Goal: Submit feedback/report problem: Submit feedback/report problem

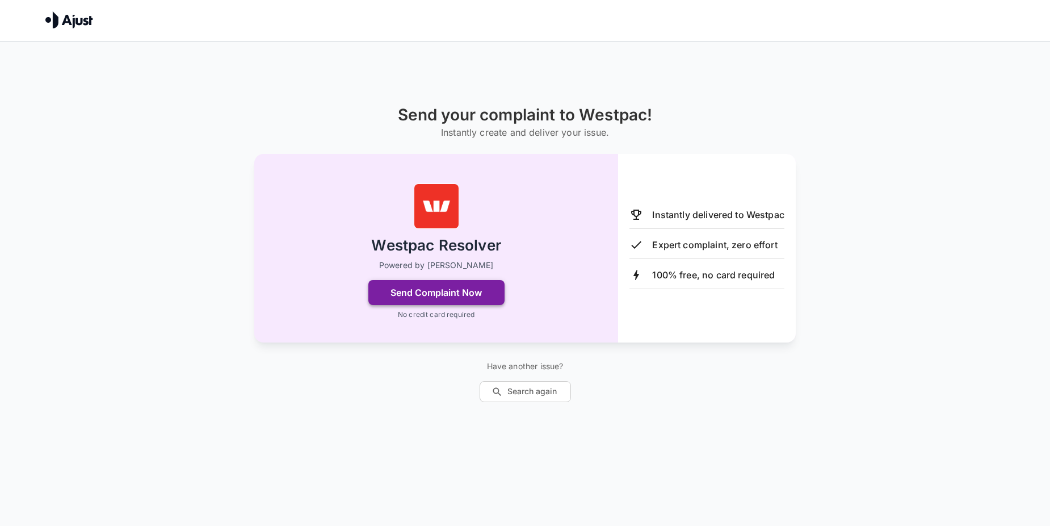
click at [413, 292] on button "Send Complaint Now" at bounding box center [436, 292] width 136 height 25
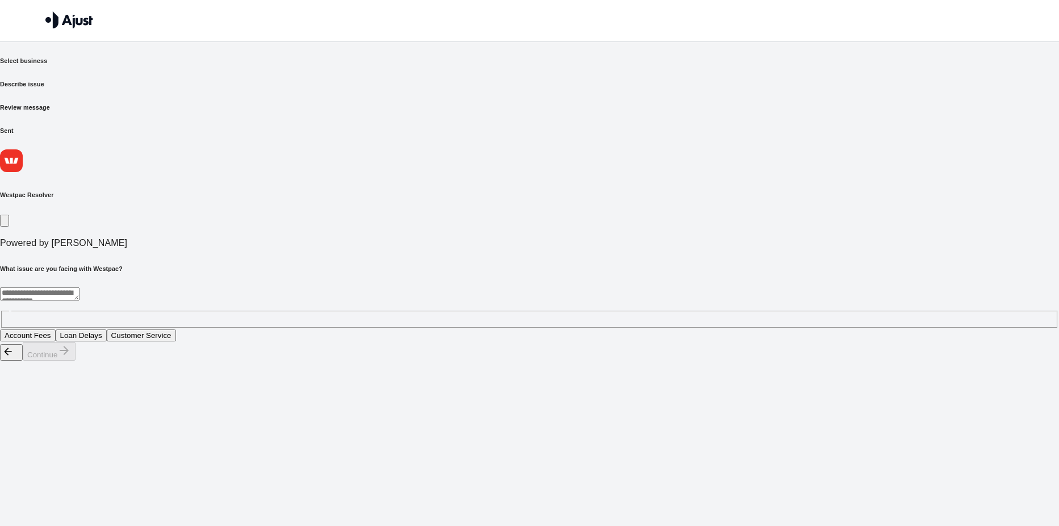
click at [79, 287] on textarea at bounding box center [39, 293] width 79 height 13
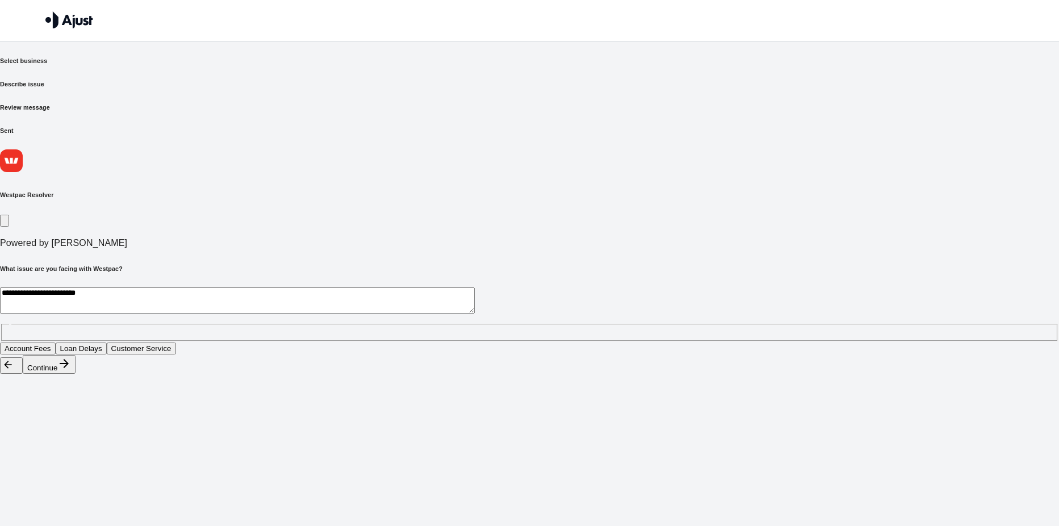
type textarea "**********"
click at [76, 374] on button "Continue" at bounding box center [49, 364] width 53 height 19
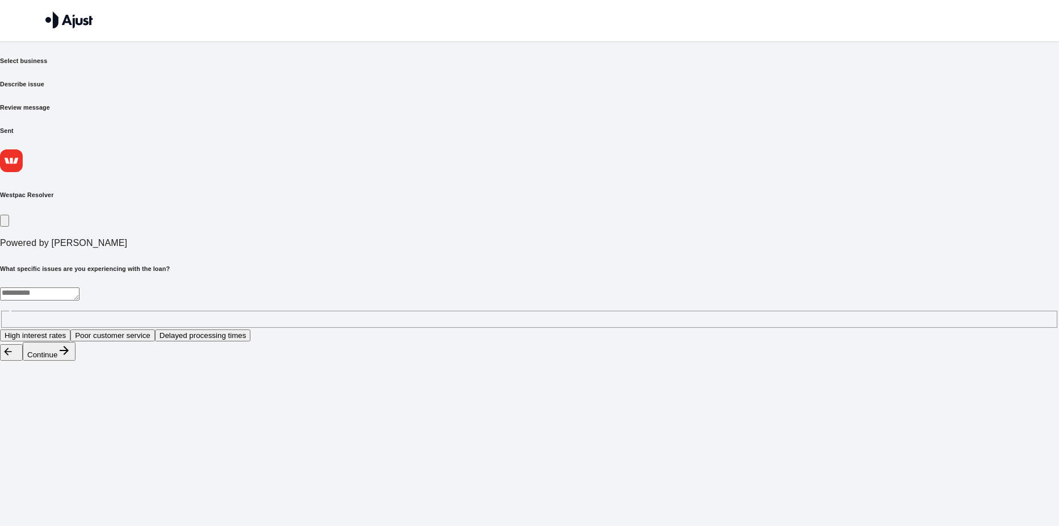
click at [79, 287] on textarea at bounding box center [39, 293] width 79 height 13
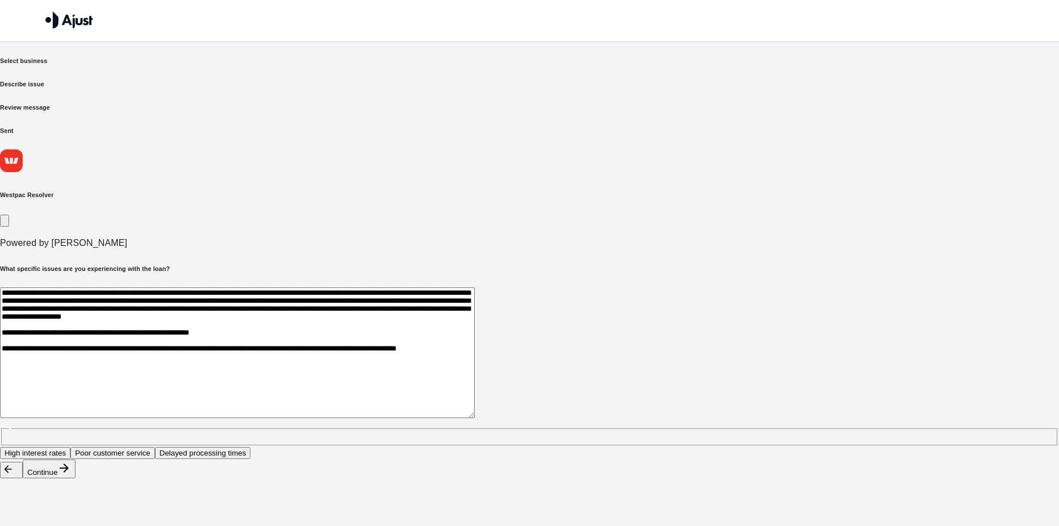
click at [332, 287] on textarea "**********" at bounding box center [237, 352] width 475 height 131
click at [475, 339] on textarea "**********" at bounding box center [237, 352] width 475 height 131
type textarea "**********"
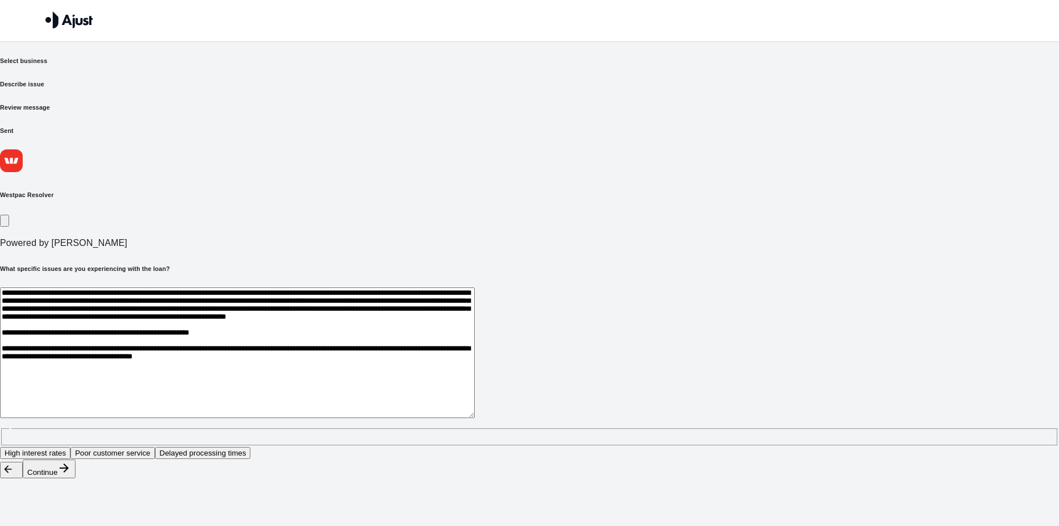
click at [155, 447] on button "Poor customer service" at bounding box center [112, 453] width 85 height 12
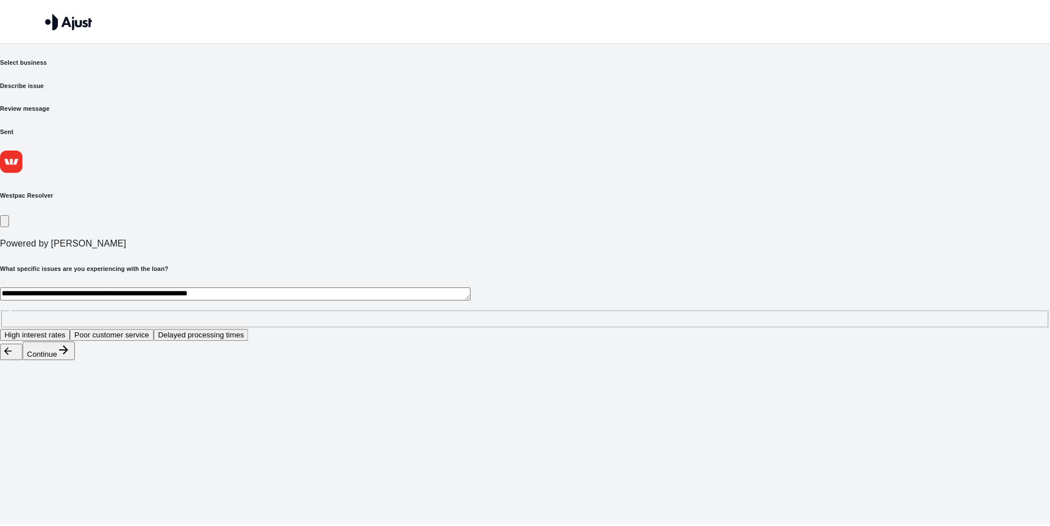
scroll to position [0, 0]
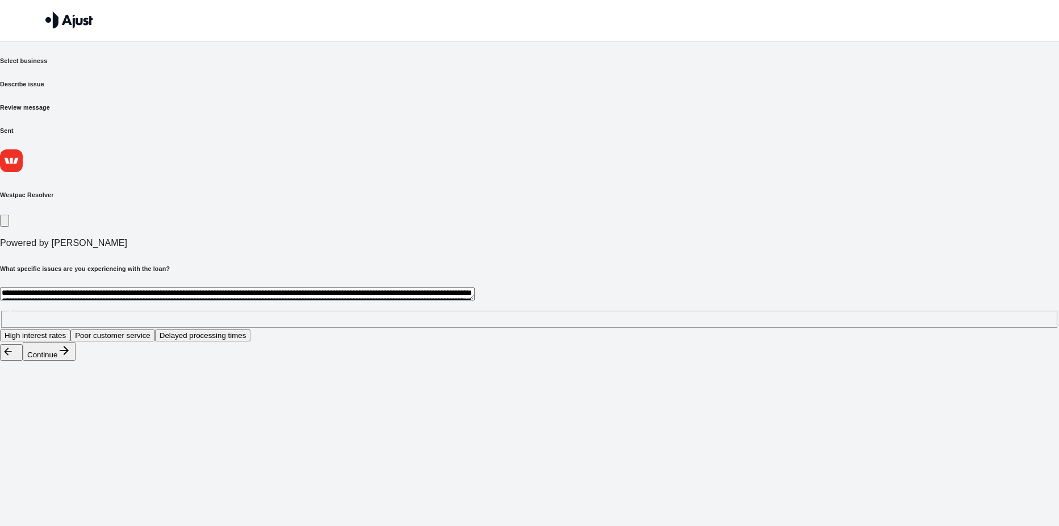
click at [76, 361] on button "Continue" at bounding box center [49, 351] width 53 height 19
drag, startPoint x: 739, startPoint y: 506, endPoint x: 733, endPoint y: 506, distance: 6.3
click at [76, 361] on button "Continue" at bounding box center [49, 351] width 53 height 19
click at [76, 347] on button "Continue" at bounding box center [49, 337] width 53 height 19
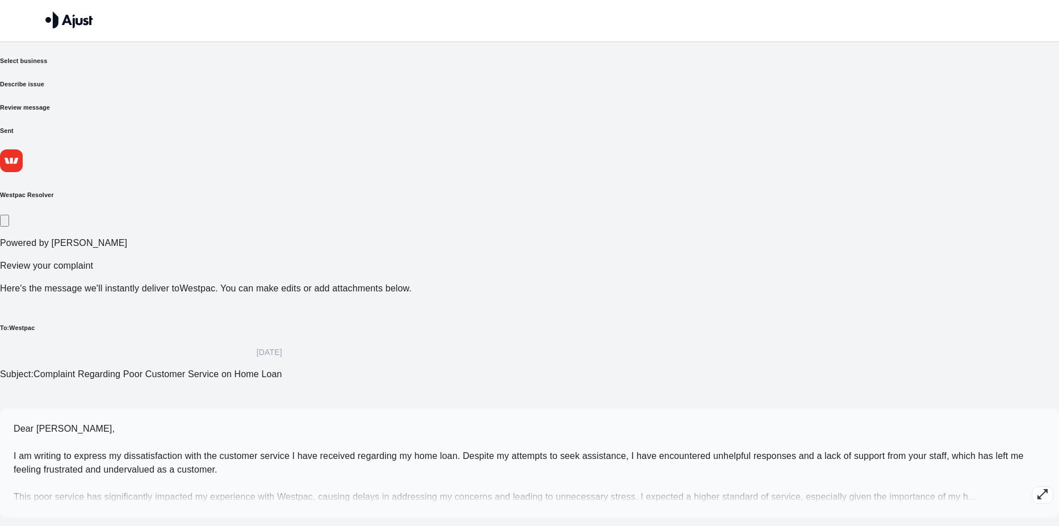
click at [1036, 487] on icon "button" at bounding box center [1043, 494] width 14 height 14
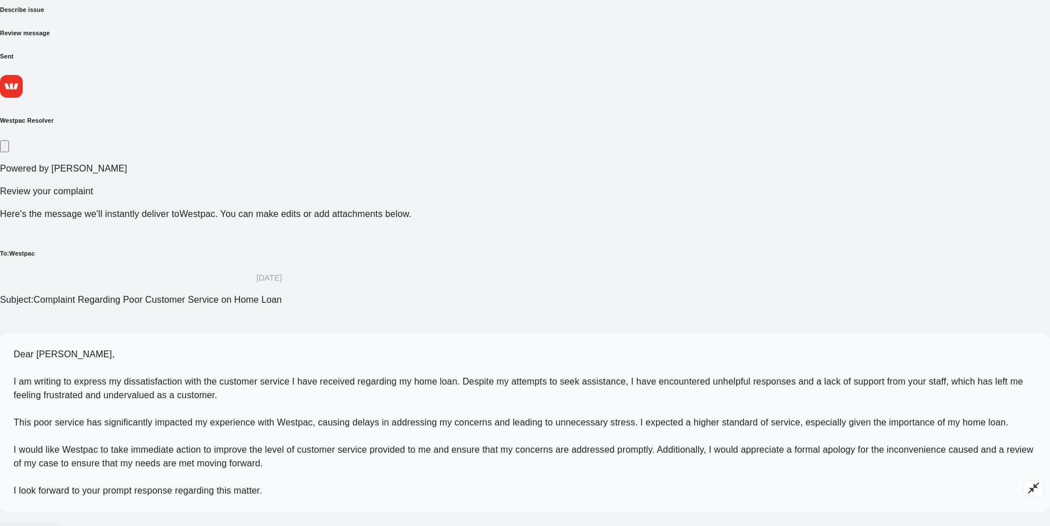
scroll to position [75, 0]
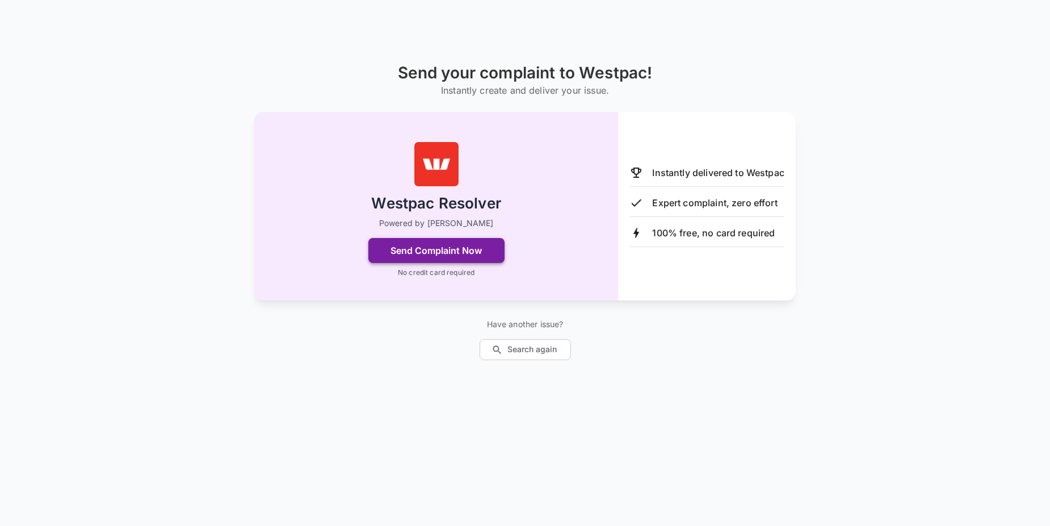
click at [469, 247] on button "Send Complaint Now" at bounding box center [436, 250] width 136 height 25
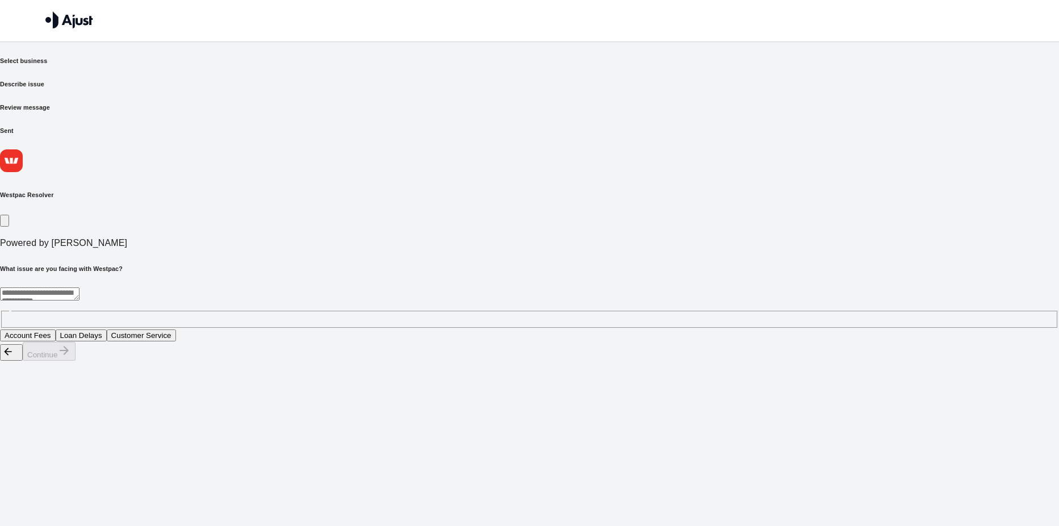
click at [176, 329] on button "Customer Service" at bounding box center [141, 335] width 69 height 12
click at [69, 355] on icon "button" at bounding box center [64, 350] width 9 height 9
click at [202, 329] on button "Unhelpful staff responses" at bounding box center [155, 335] width 94 height 12
click at [756, 361] on div "Continue" at bounding box center [529, 351] width 1059 height 19
click at [76, 361] on button "Continue" at bounding box center [49, 351] width 53 height 19
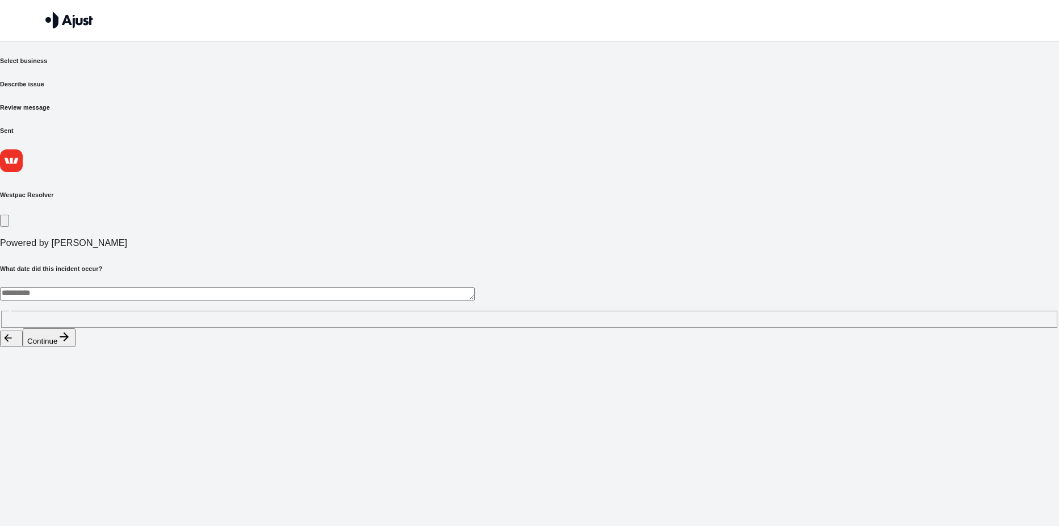
click at [76, 347] on button "Continue" at bounding box center [49, 337] width 53 height 19
click at [76, 361] on button "Continue" at bounding box center [49, 351] width 53 height 19
